Goal: Task Accomplishment & Management: Manage account settings

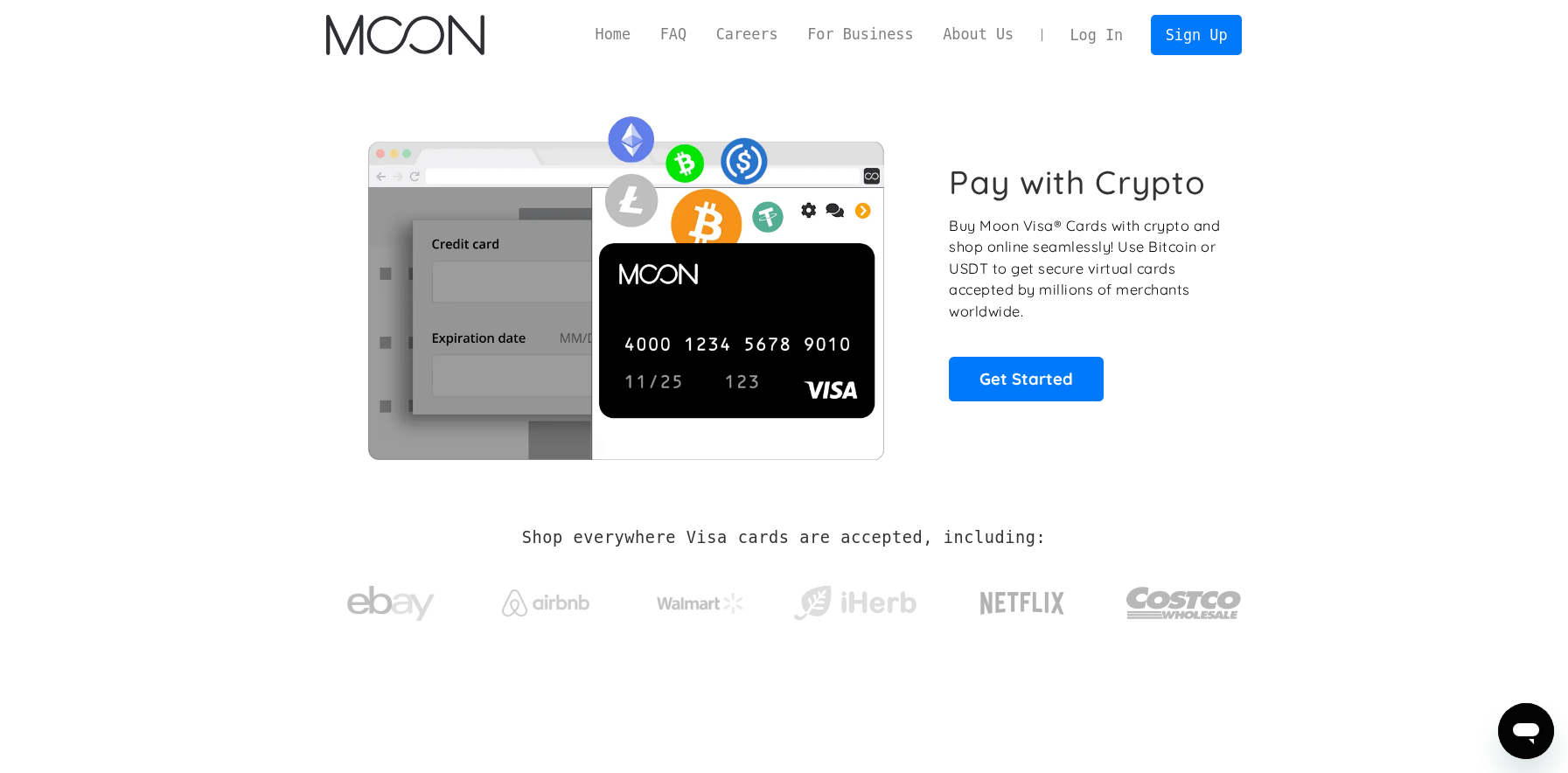
click at [1093, 31] on link "Log In" at bounding box center [1096, 34] width 82 height 38
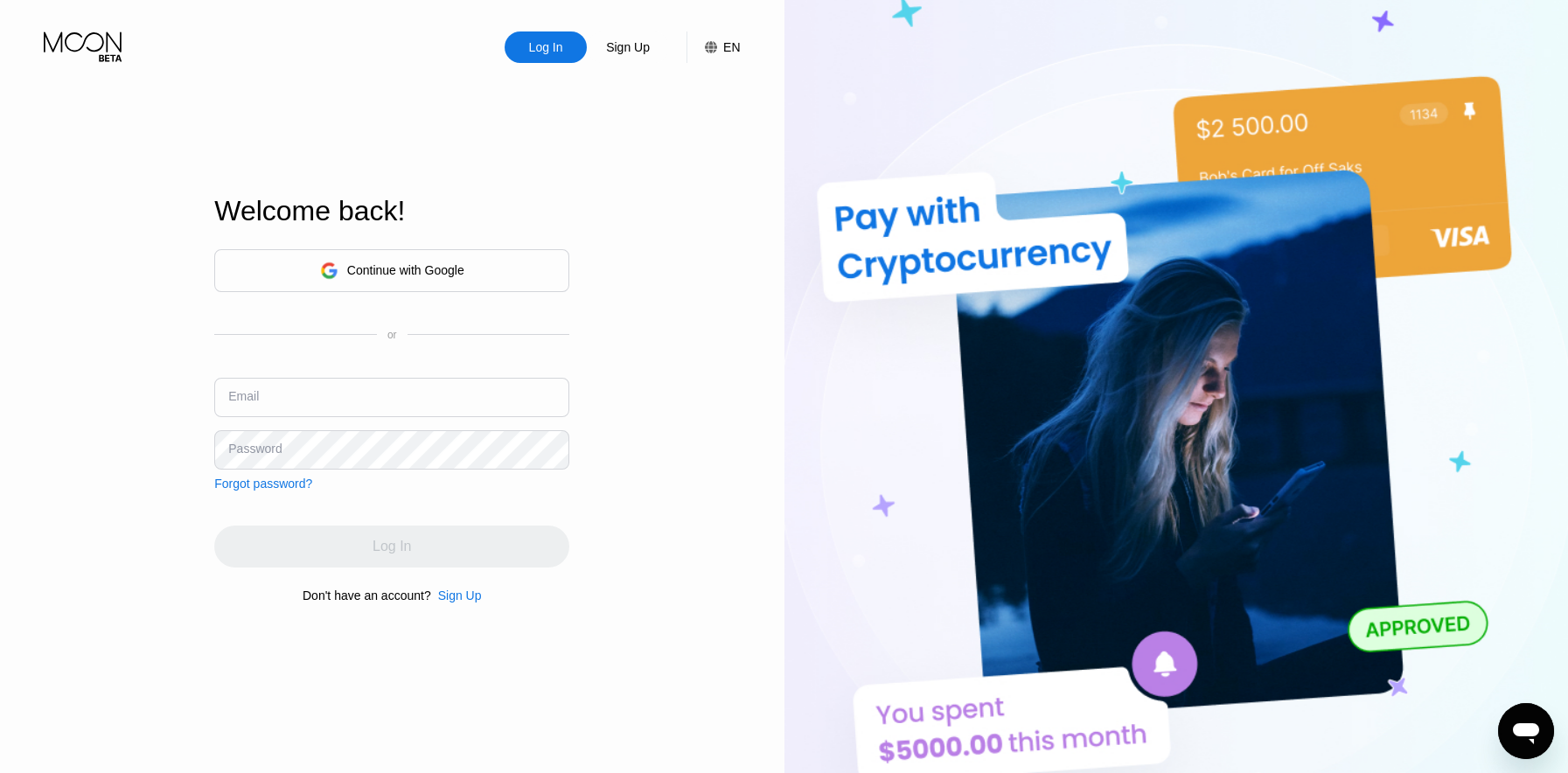
click at [427, 256] on div "Continue with Google" at bounding box center [392, 270] width 355 height 43
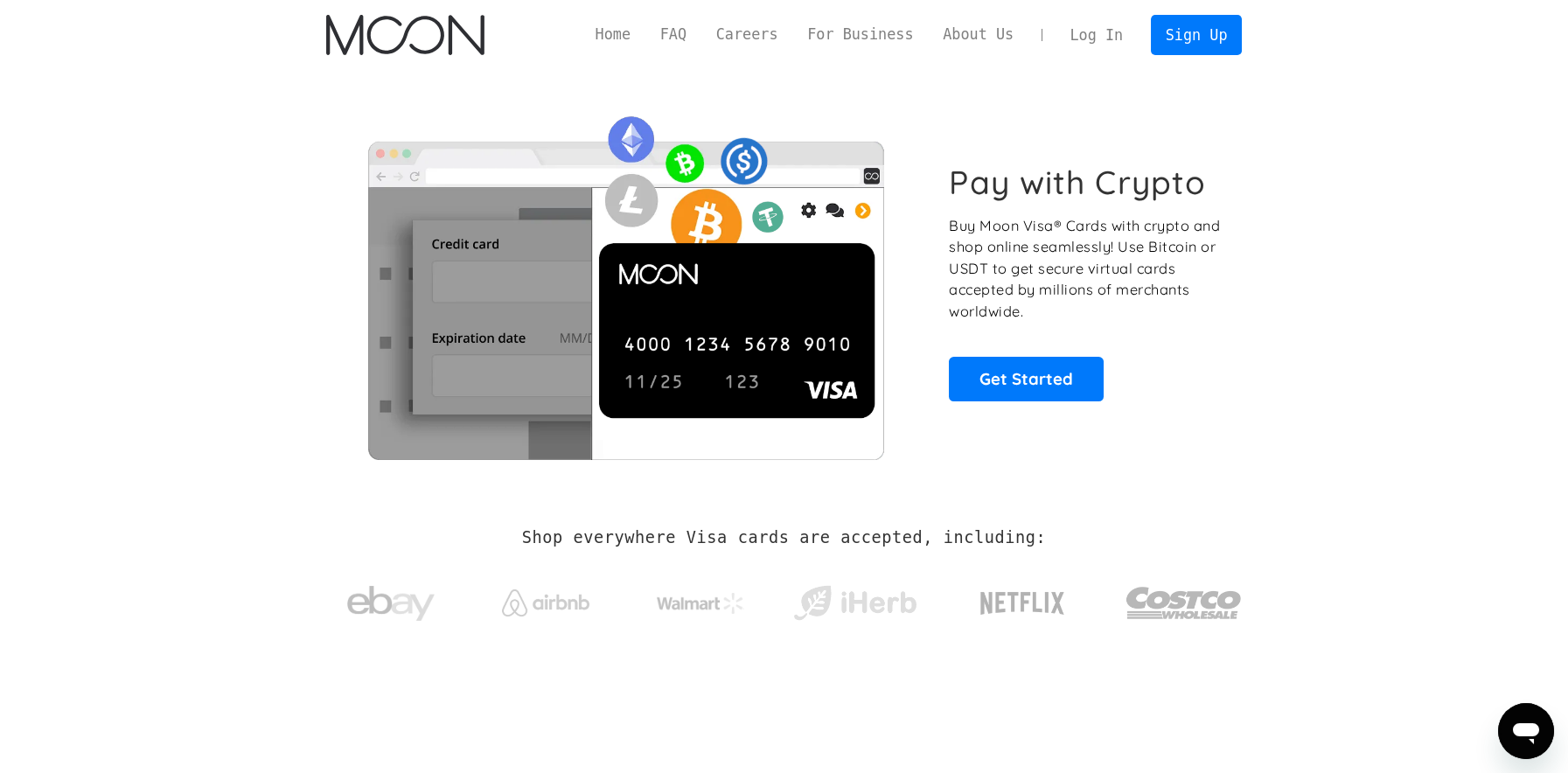
click at [1083, 23] on link "Log In" at bounding box center [1096, 34] width 82 height 38
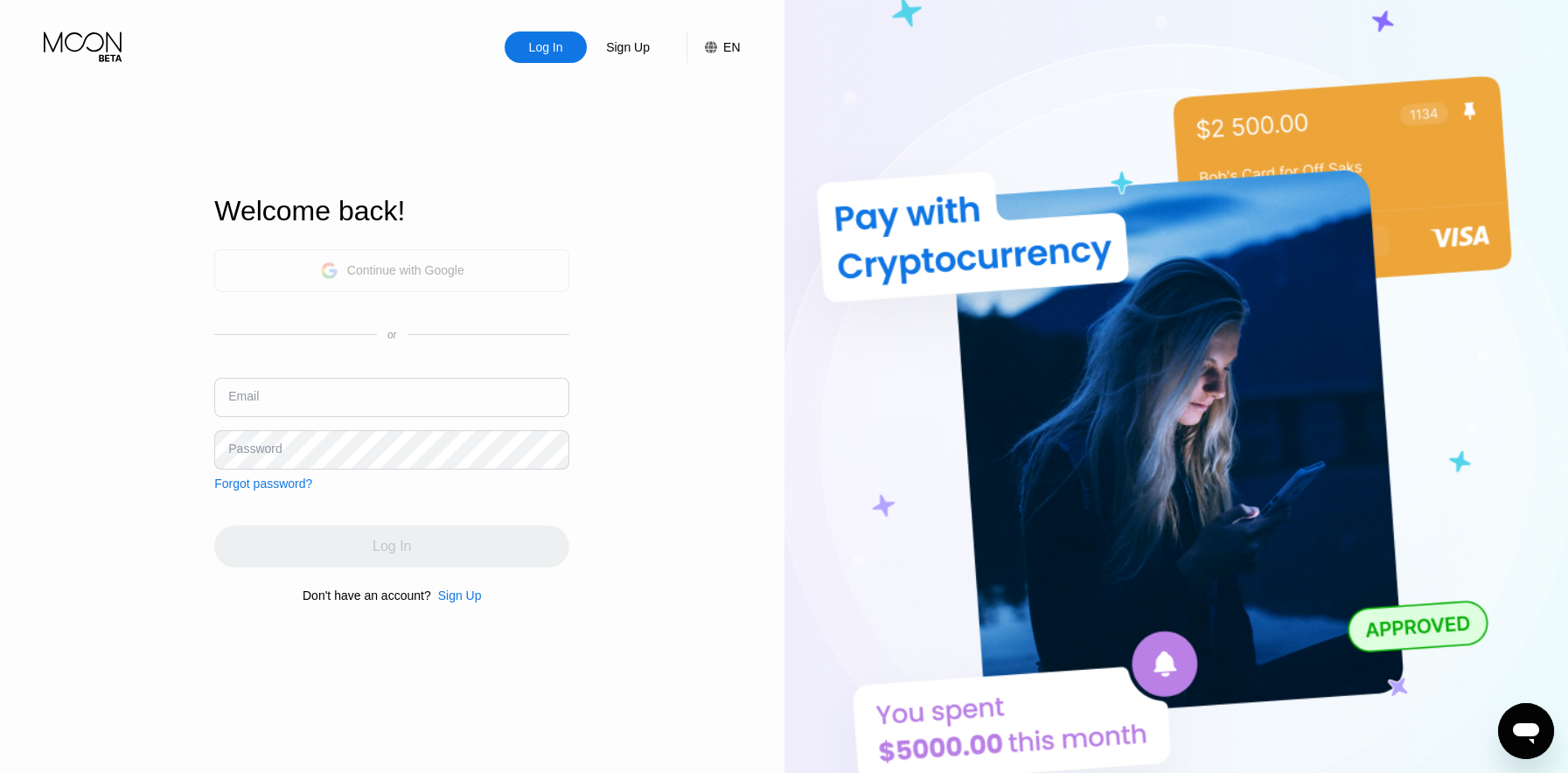
click at [443, 280] on div "Continue with Google" at bounding box center [392, 270] width 144 height 27
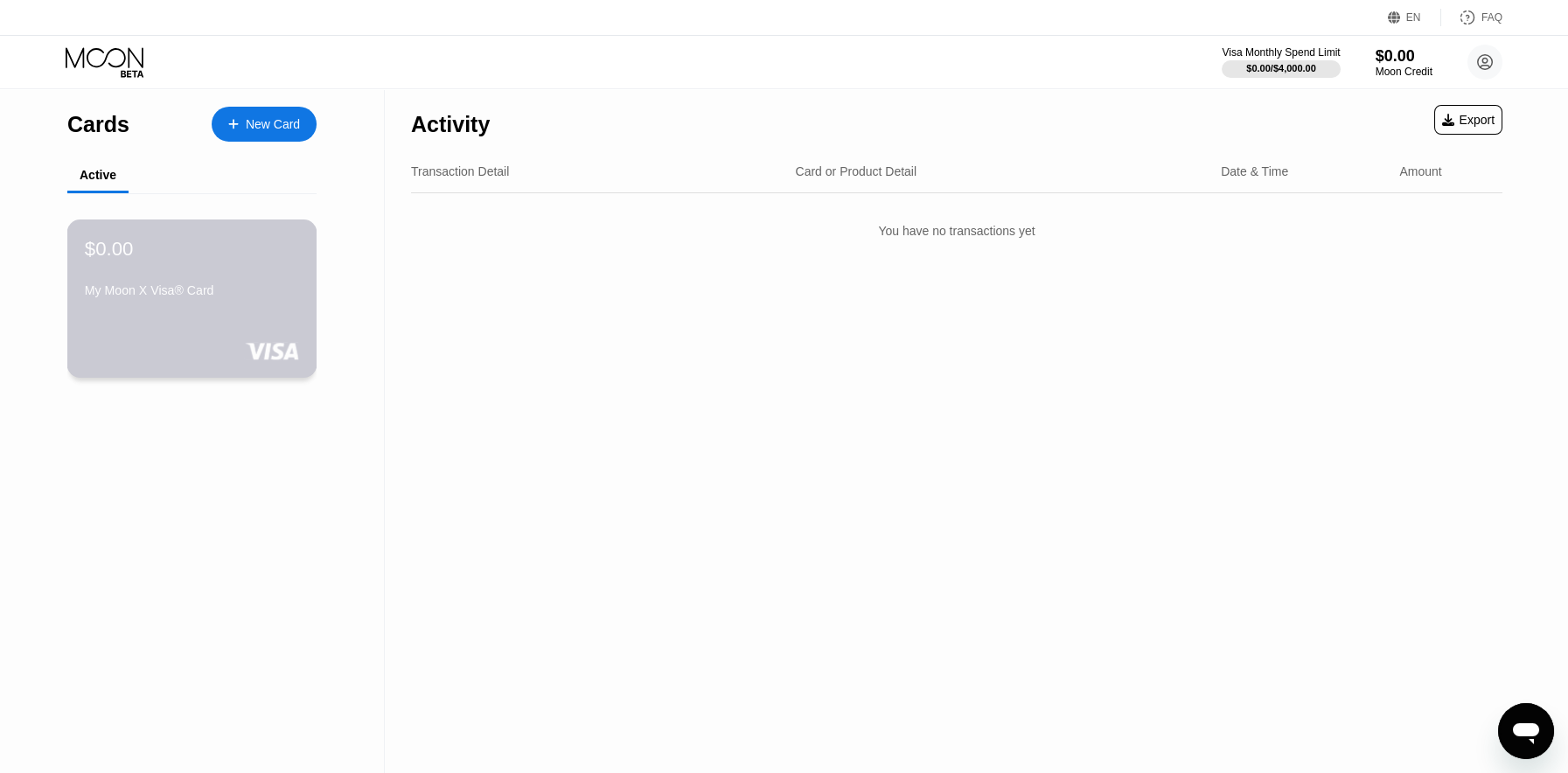
click at [184, 271] on div "$0.00 My Moon X Visa® Card" at bounding box center [191, 270] width 214 height 67
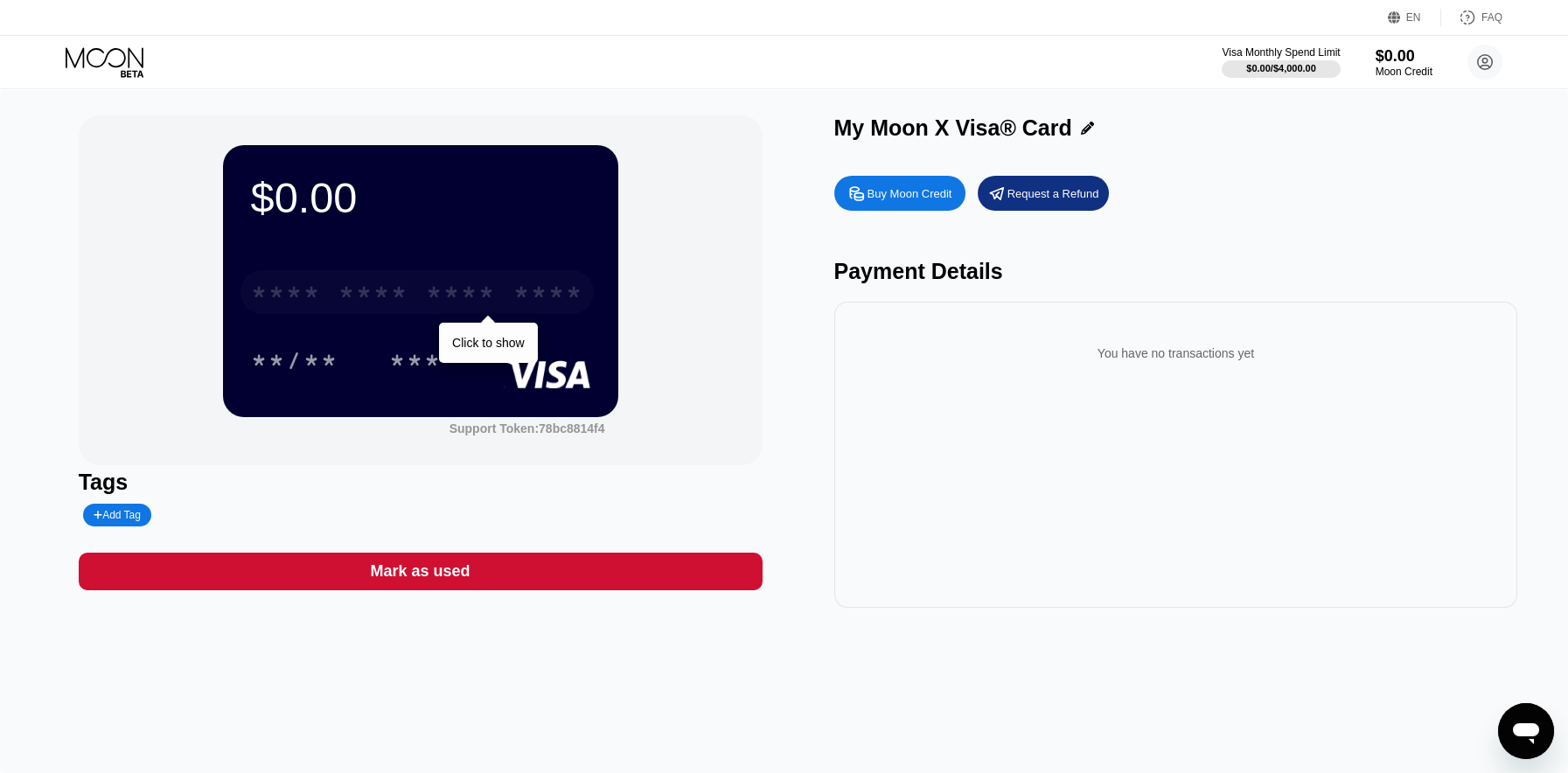
click at [491, 285] on div "* * * *" at bounding box center [461, 294] width 70 height 28
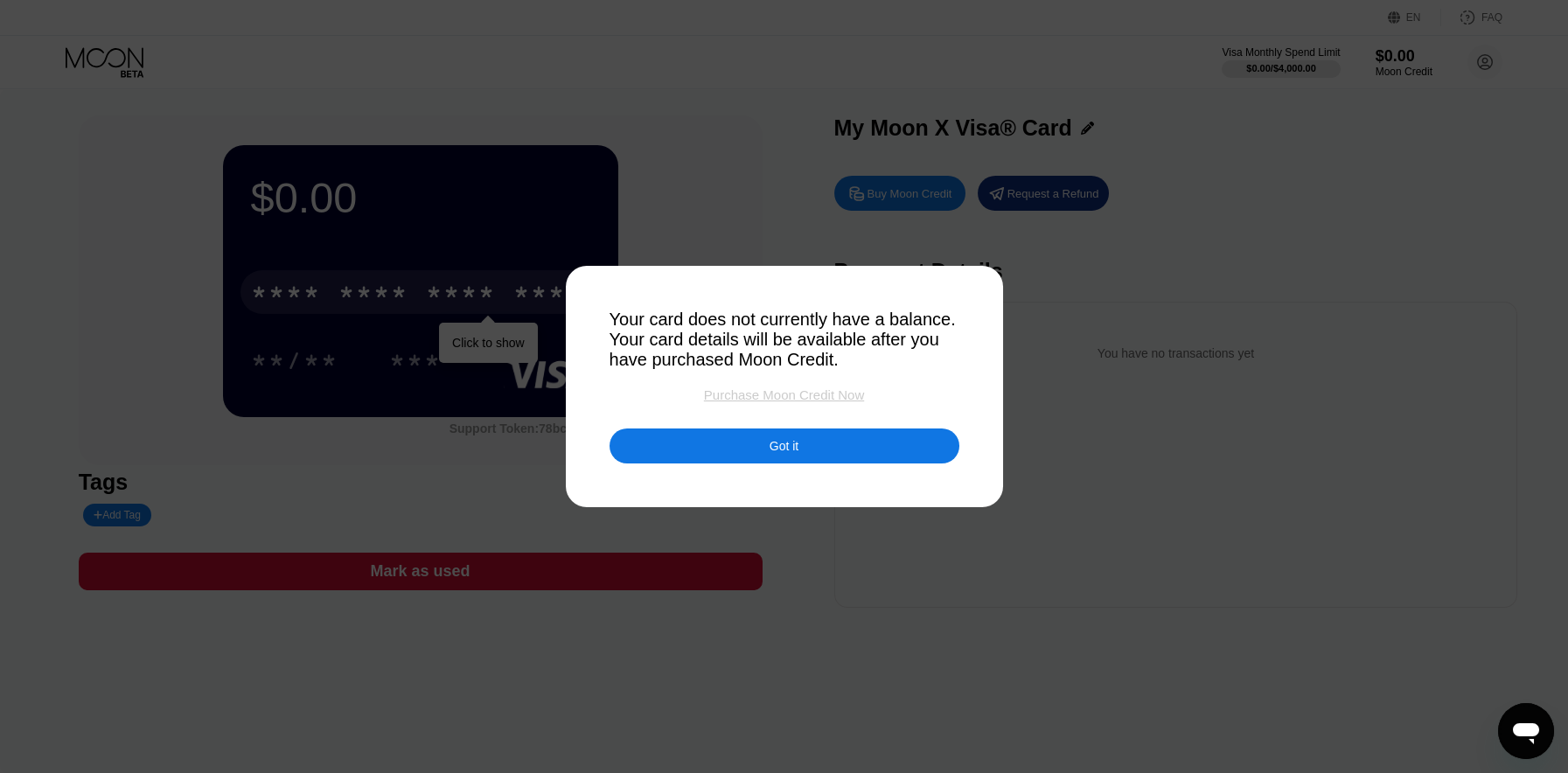
click at [803, 394] on div "Purchase Moon Credit Now" at bounding box center [784, 394] width 160 height 15
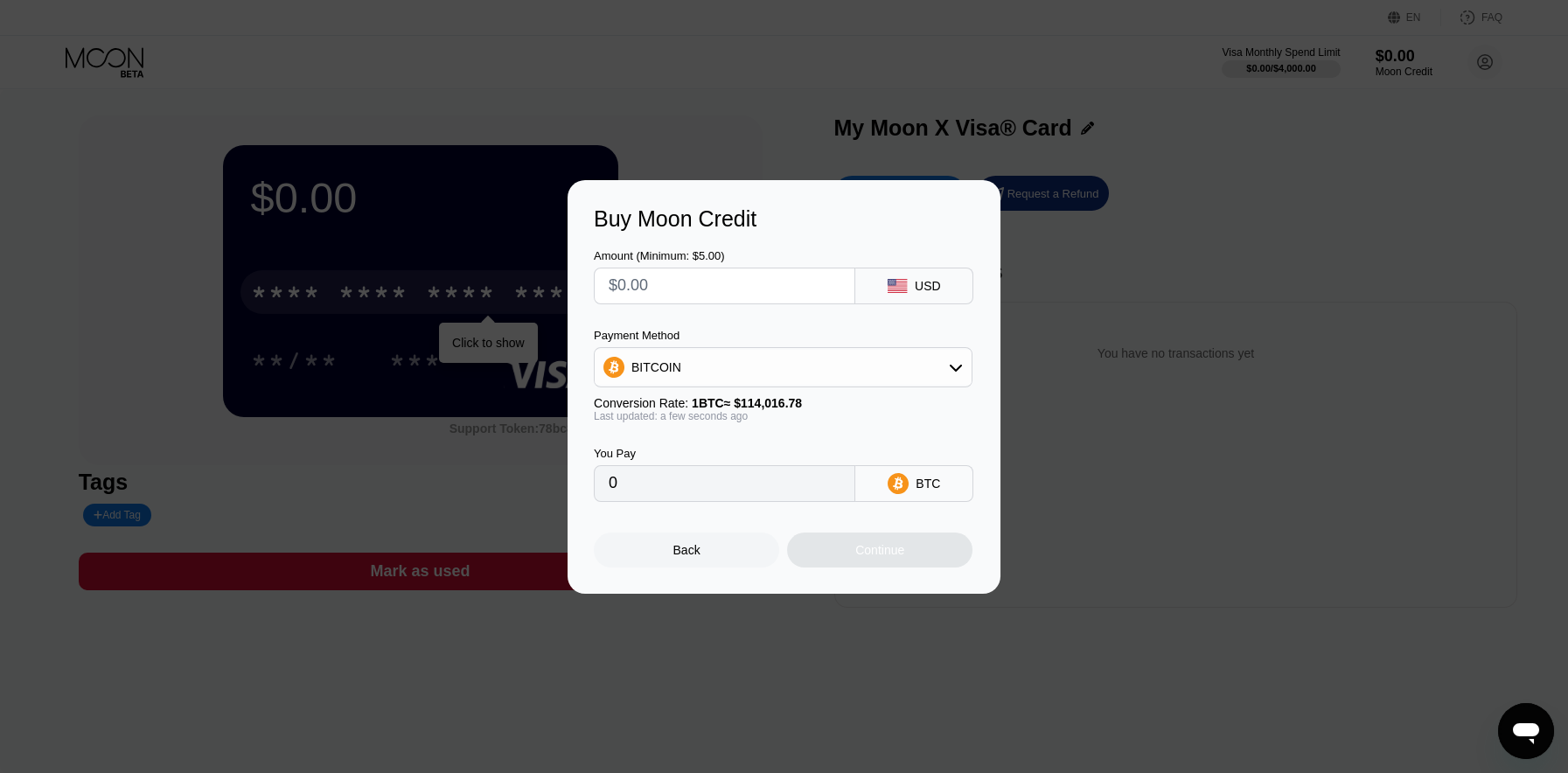
click at [769, 280] on input "text" at bounding box center [723, 286] width 231 height 35
click at [929, 297] on div "USD" at bounding box center [914, 286] width 118 height 37
click at [1226, 163] on div at bounding box center [790, 386] width 1581 height 773
click at [674, 548] on div "Back" at bounding box center [687, 549] width 27 height 14
